Goal: Browse casually

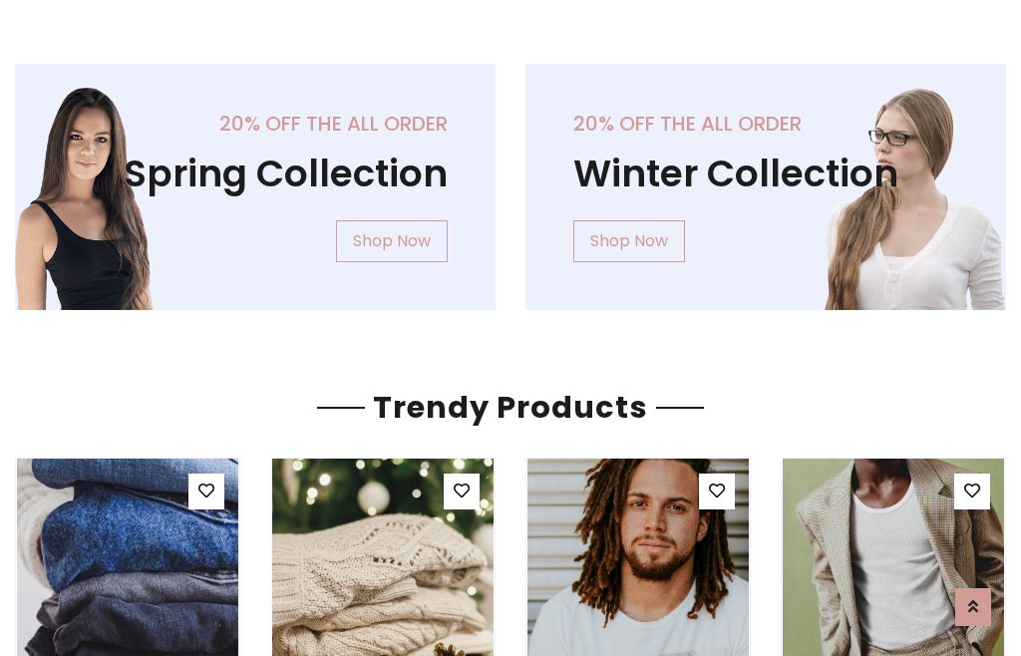
scroll to position [102, 0]
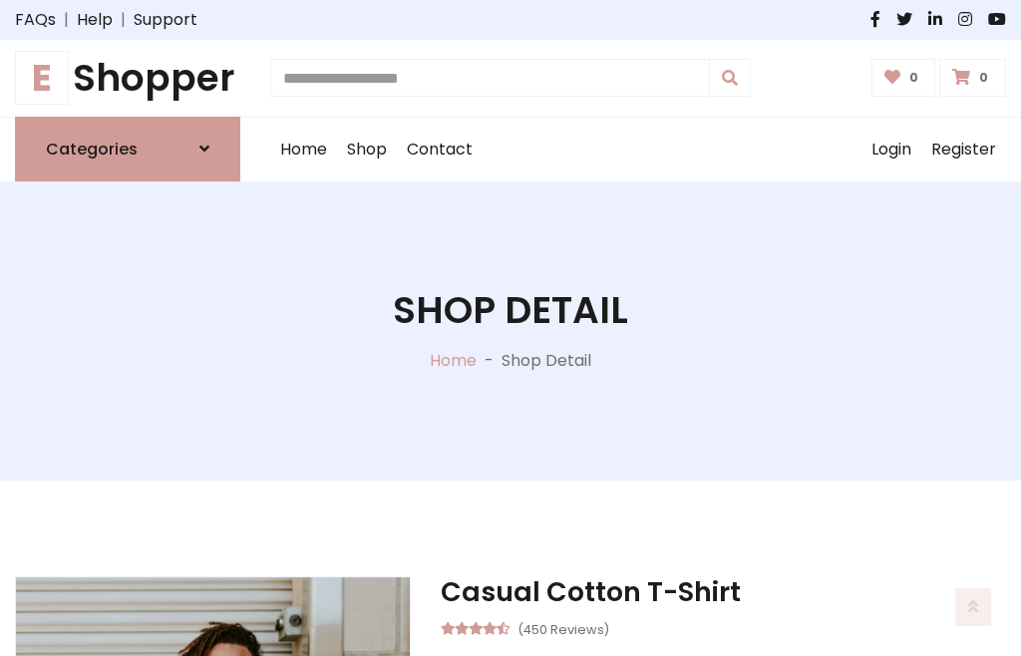
click at [128, 78] on h1 "E Shopper" at bounding box center [127, 78] width 225 height 45
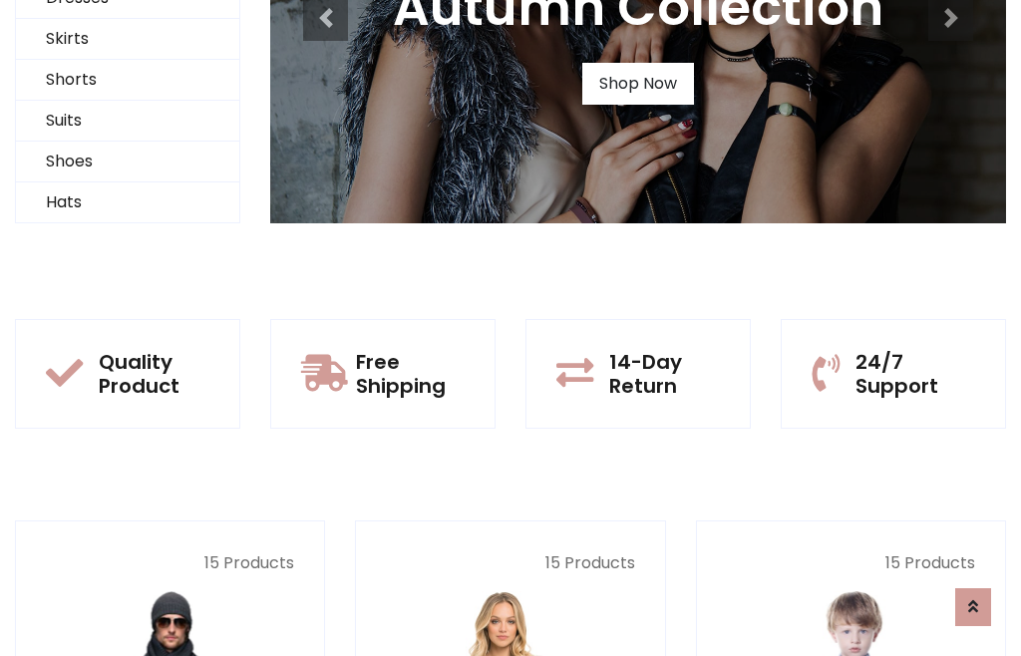
scroll to position [192, 0]
